Goal: Navigation & Orientation: Find specific page/section

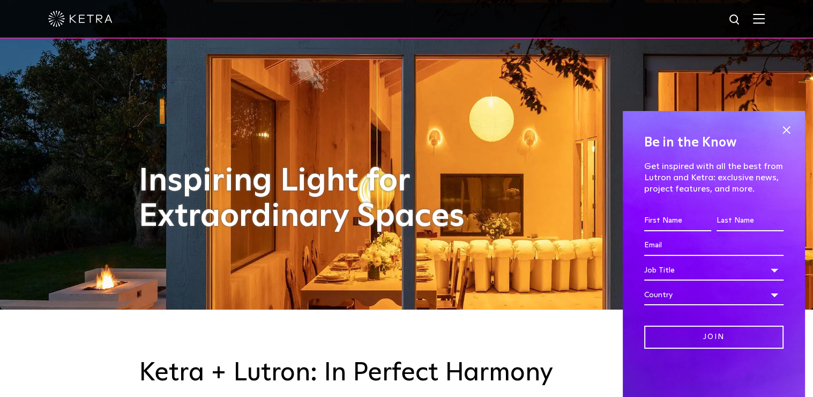
scroll to position [86, 0]
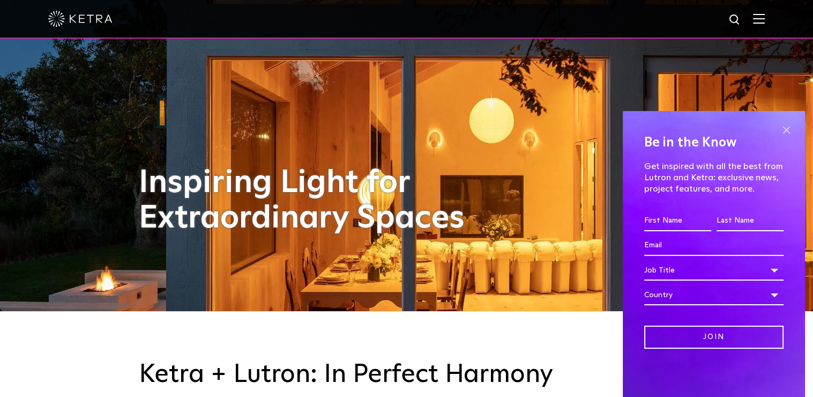
click at [782, 131] on span at bounding box center [786, 130] width 16 height 16
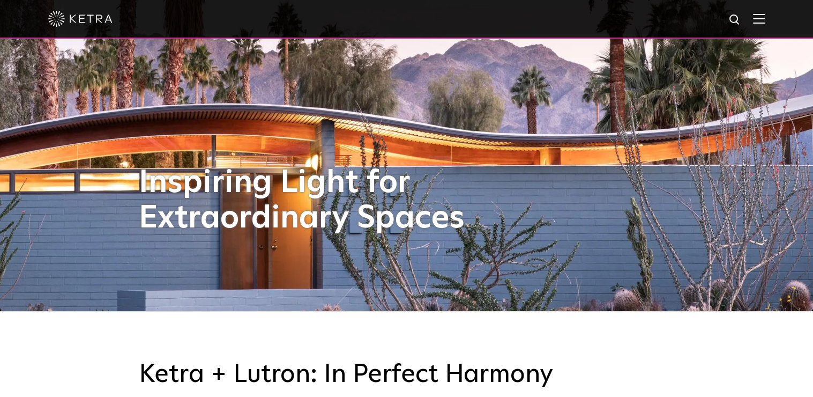
click at [4, 334] on div "[PERSON_NAME] + Lutron: In Perfect Harmony [PERSON_NAME] works seamlessly with …" at bounding box center [406, 398] width 813 height 174
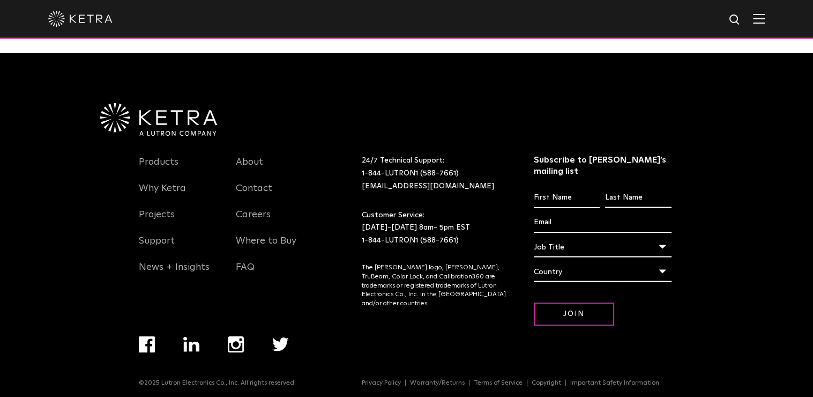
scroll to position [2252, 0]
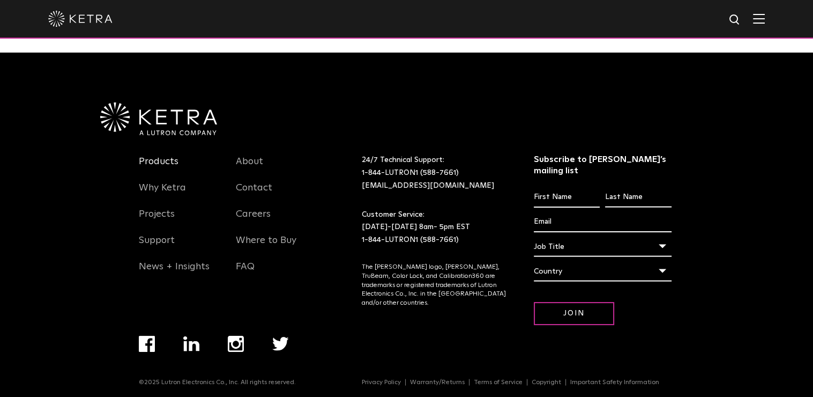
click at [154, 163] on link "Products" at bounding box center [159, 167] width 40 height 25
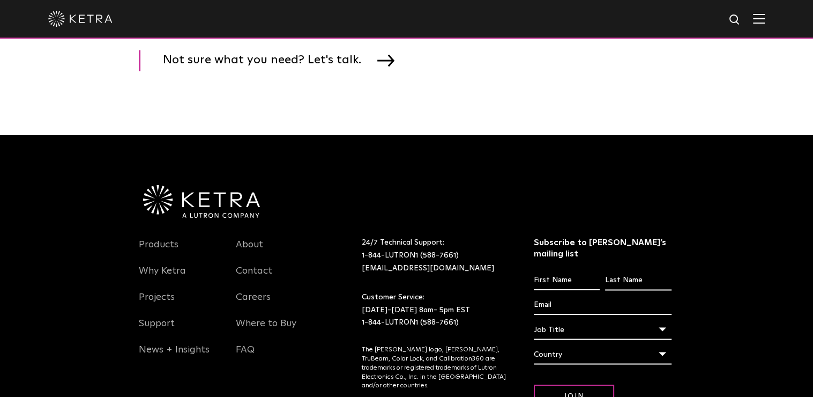
scroll to position [1946, 0]
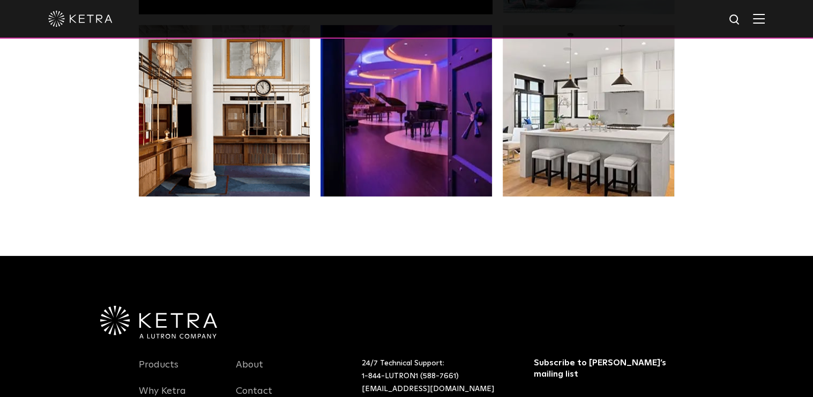
scroll to position [2252, 0]
